Goal: Information Seeking & Learning: Learn about a topic

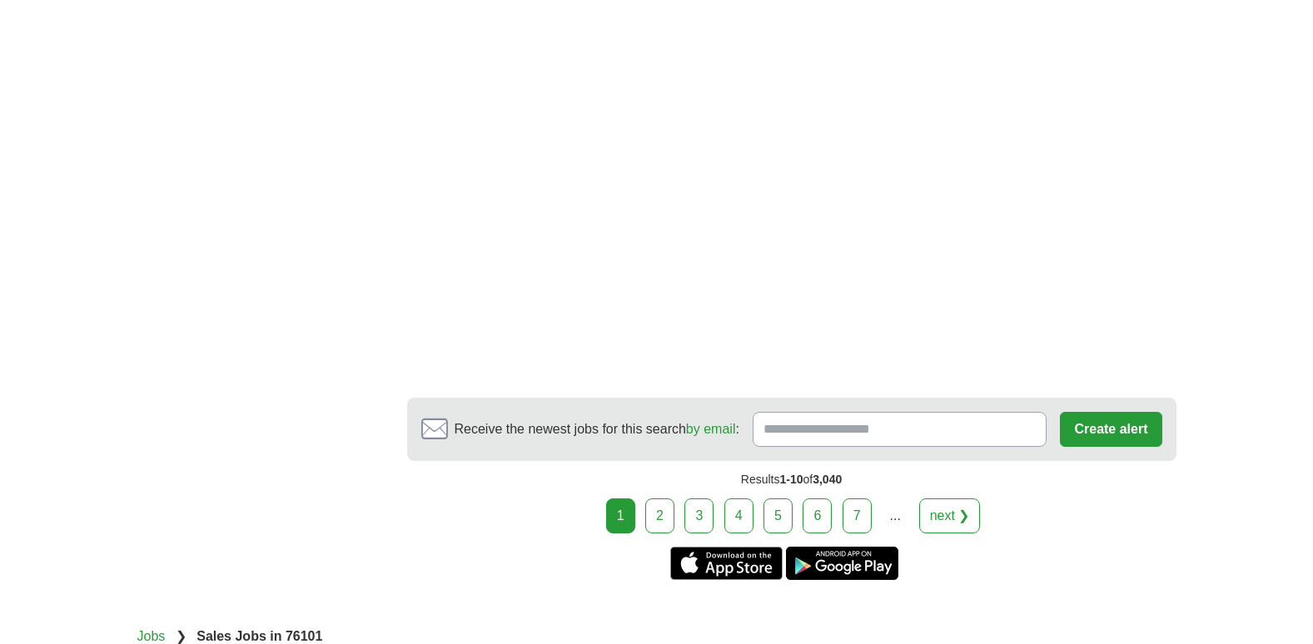
scroll to position [3221, 0]
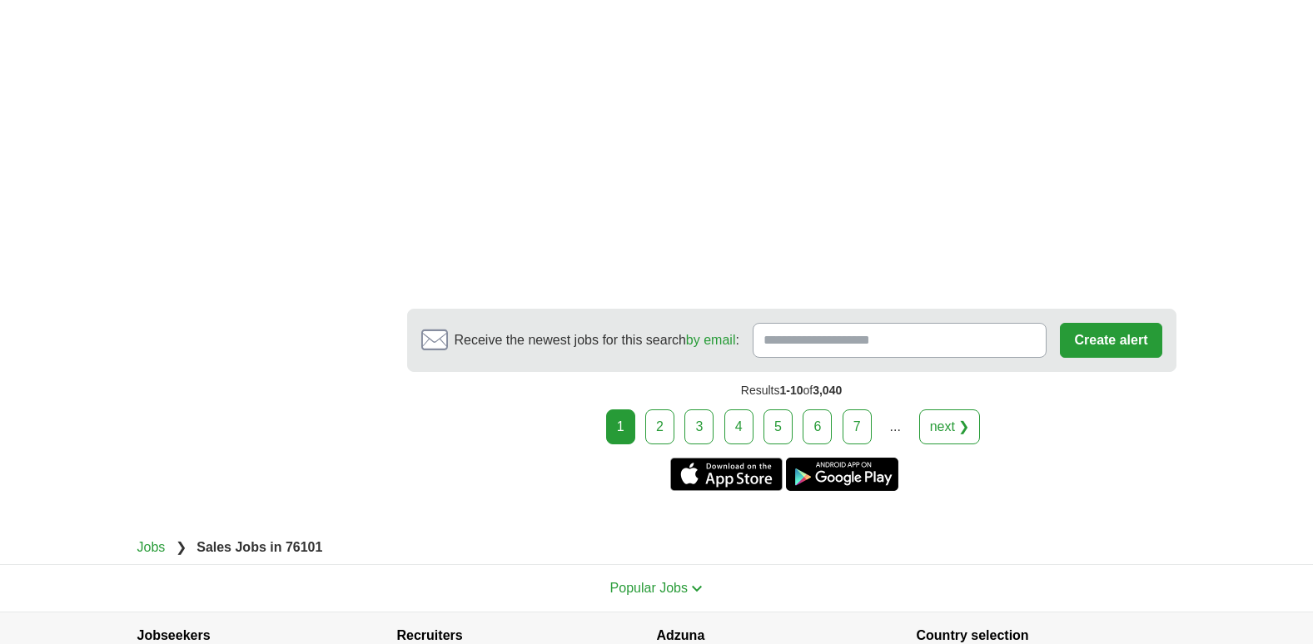
click at [863, 422] on link "7" at bounding box center [857, 427] width 29 height 35
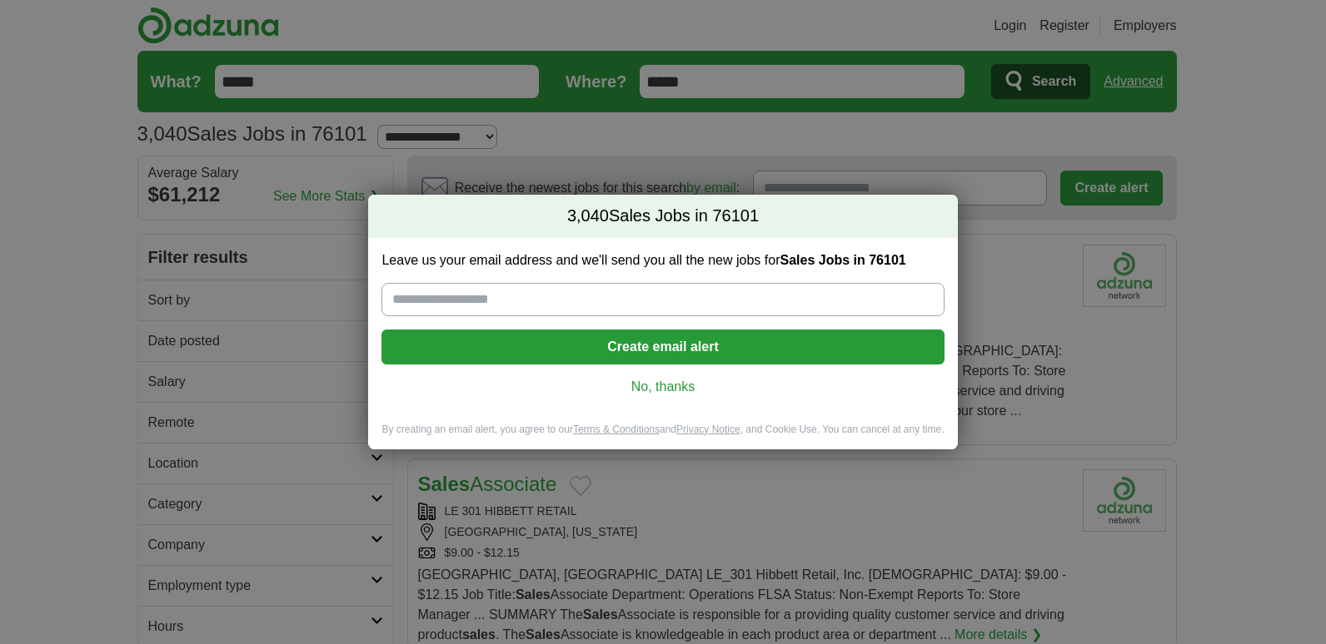
click at [664, 382] on link "No, thanks" at bounding box center [662, 387] width 535 height 18
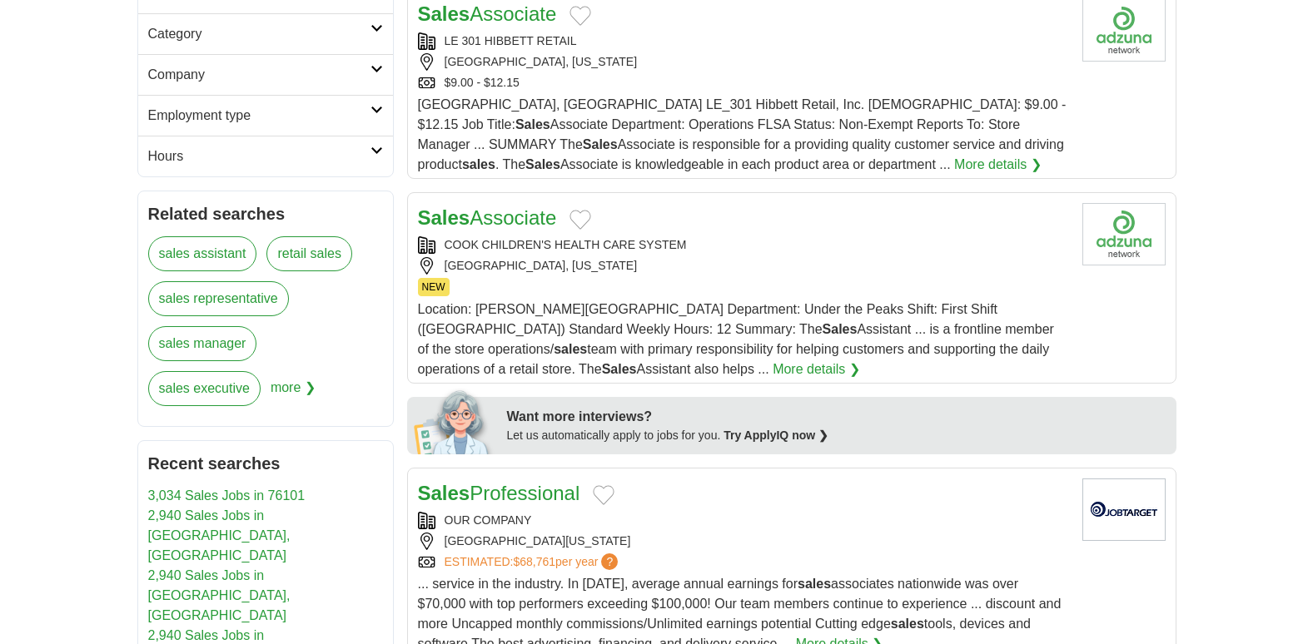
scroll to position [500, 0]
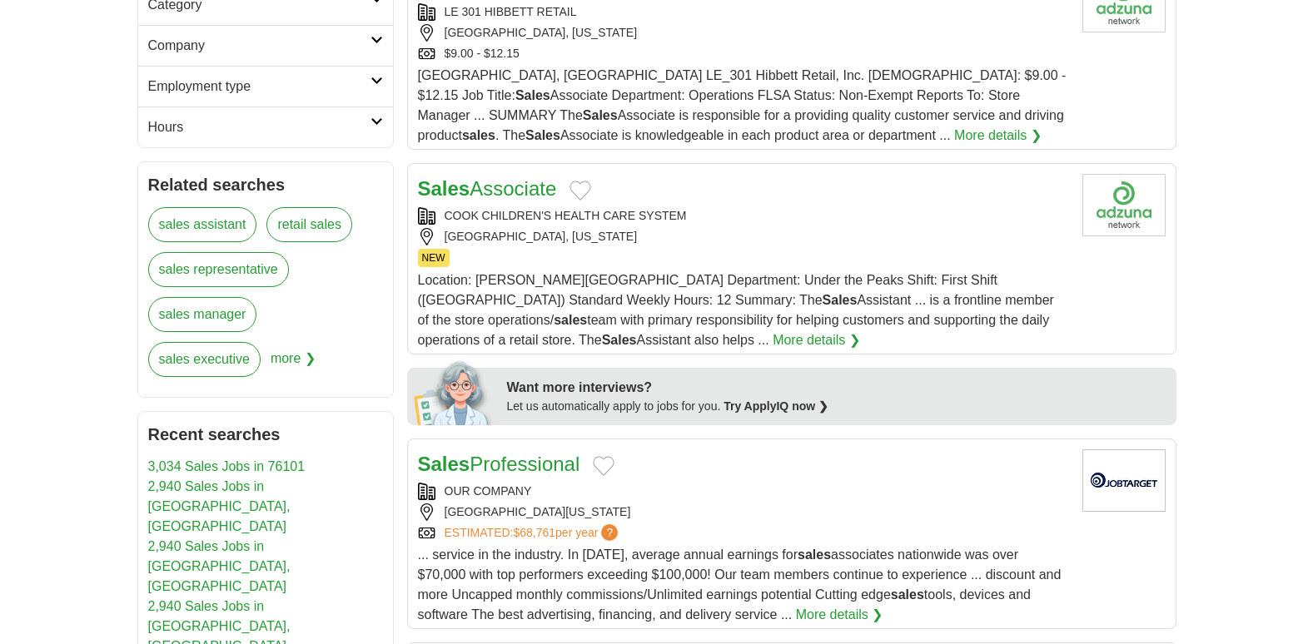
click at [510, 453] on link "Sales Professional" at bounding box center [499, 464] width 162 height 22
